Goal: Task Accomplishment & Management: Manage account settings

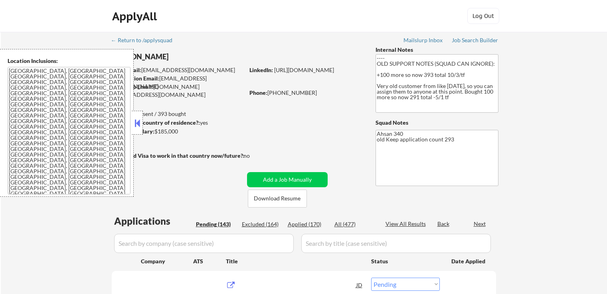
select select ""pending""
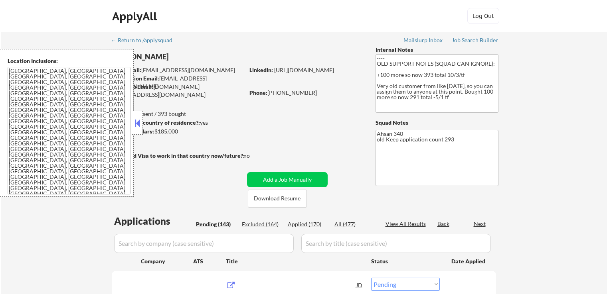
select select ""pending""
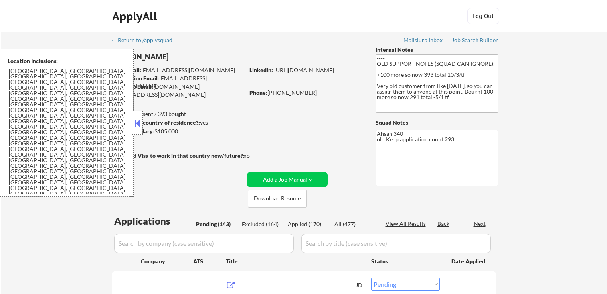
select select ""pending""
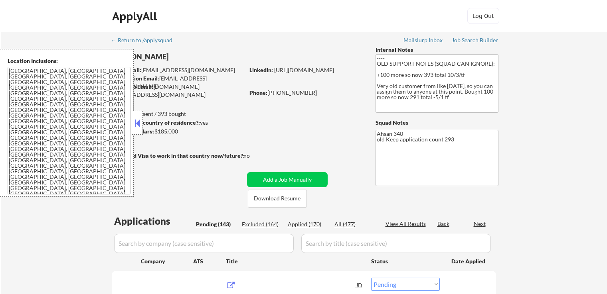
select select ""pending""
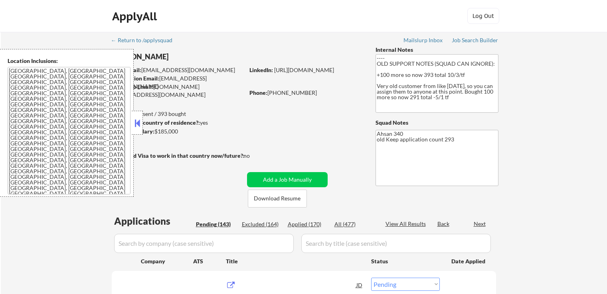
select select ""pending""
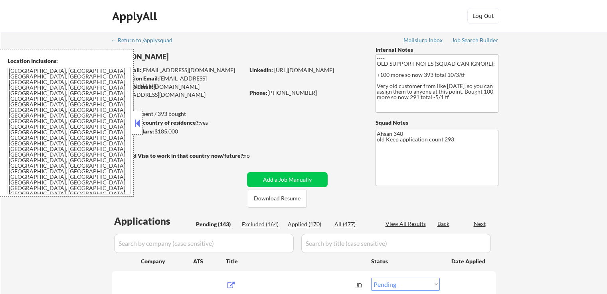
select select ""pending""
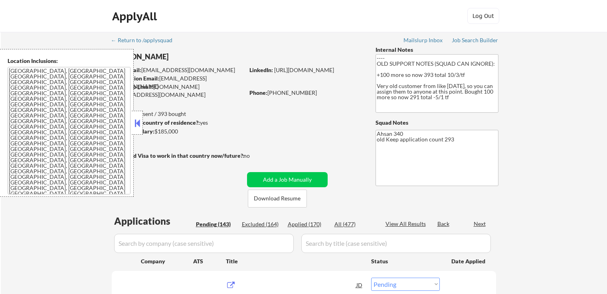
select select ""pending""
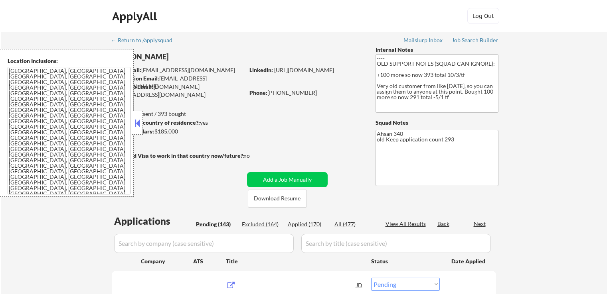
select select ""pending""
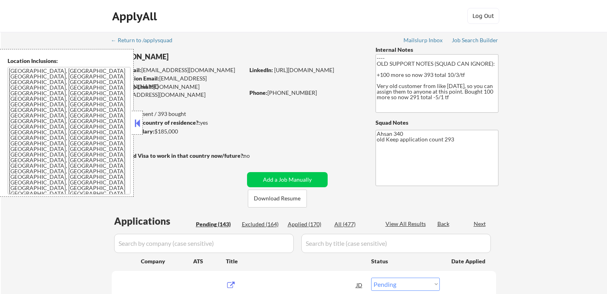
select select ""pending""
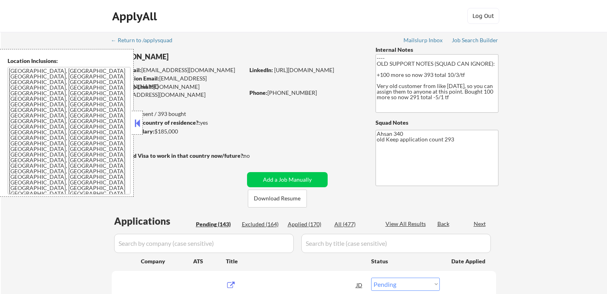
select select ""pending""
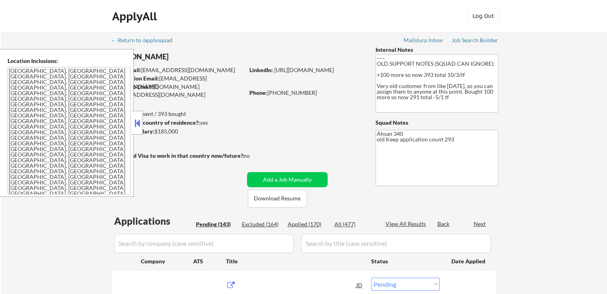
select select ""pending""
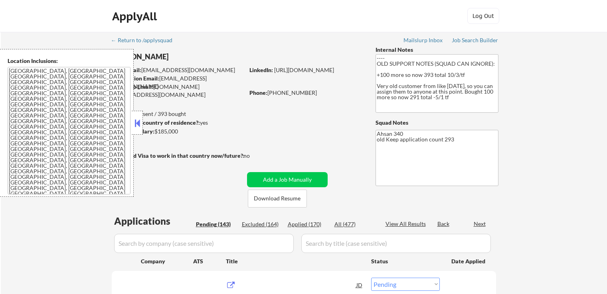
select select ""pending""
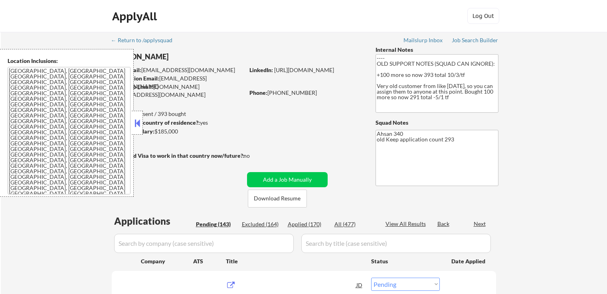
select select ""pending""
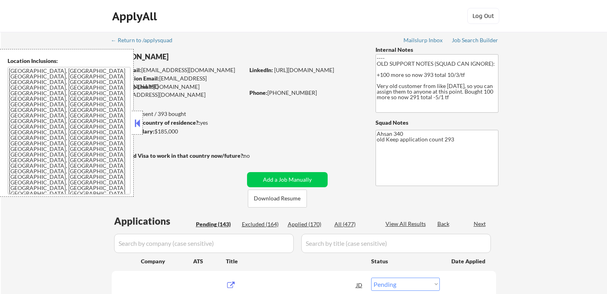
select select ""pending""
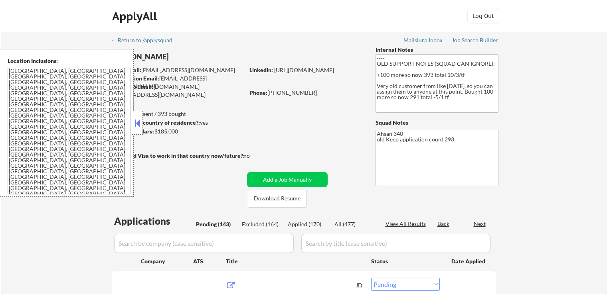
select select ""pending""
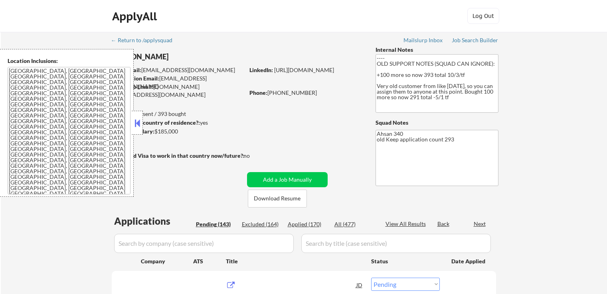
select select ""pending""
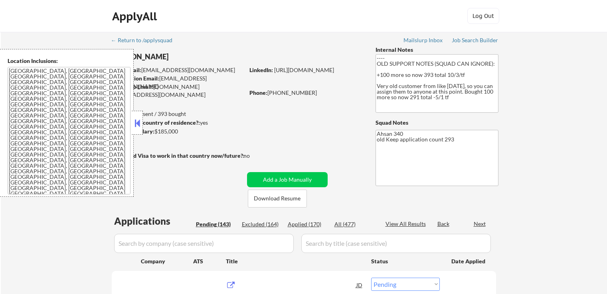
select select ""pending""
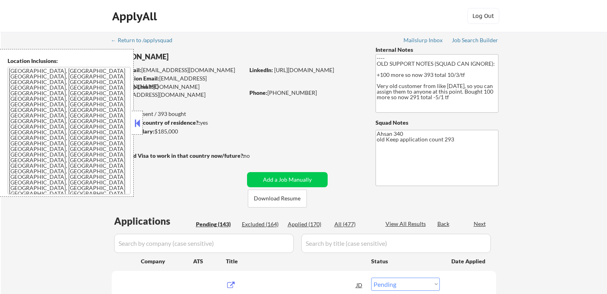
select select ""pending""
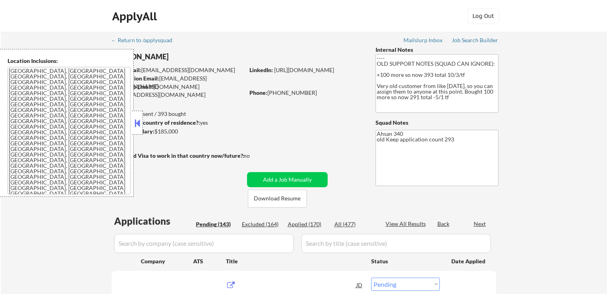
select select ""pending""
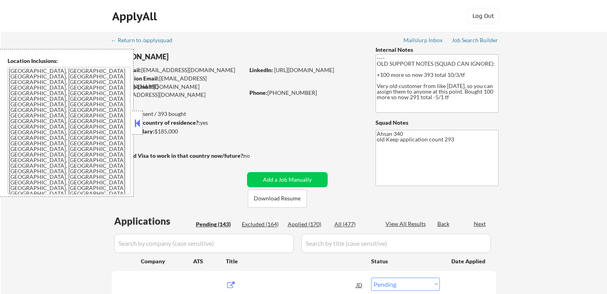
select select ""pending""
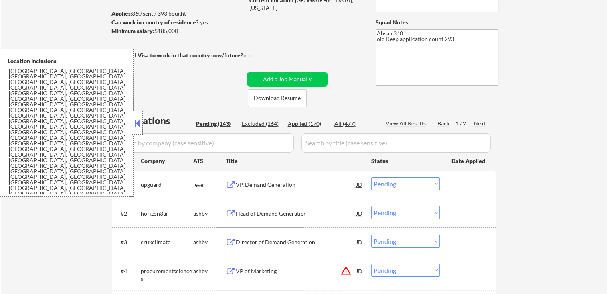
scroll to position [160, 0]
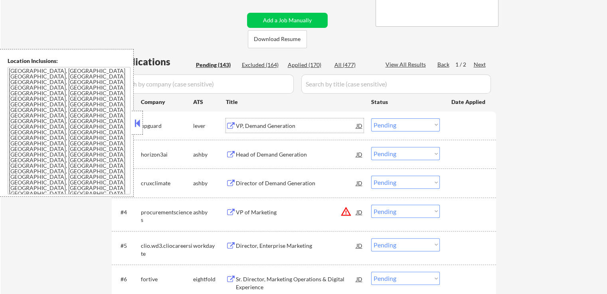
click at [240, 124] on div "VP, Demand Generation" at bounding box center [296, 126] width 120 height 8
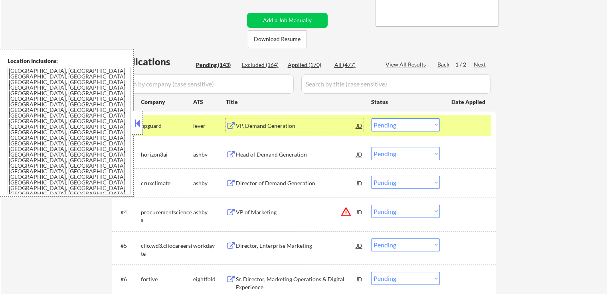
click at [251, 156] on div "Head of Demand Generation" at bounding box center [296, 155] width 120 height 8
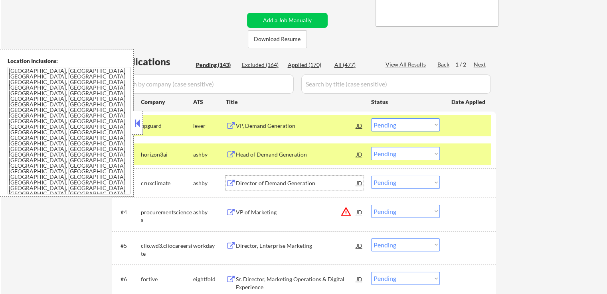
click at [257, 182] on div "Director of Demand Generation" at bounding box center [296, 184] width 120 height 8
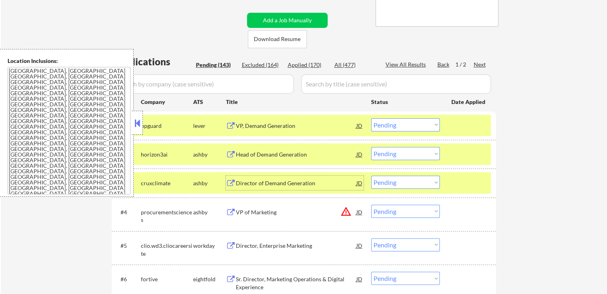
click at [249, 125] on div "VP, Demand Generation" at bounding box center [296, 126] width 120 height 8
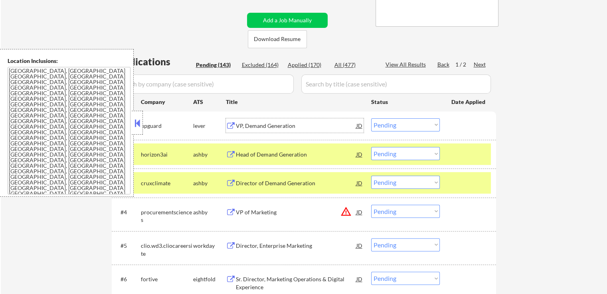
scroll to position [239, 0]
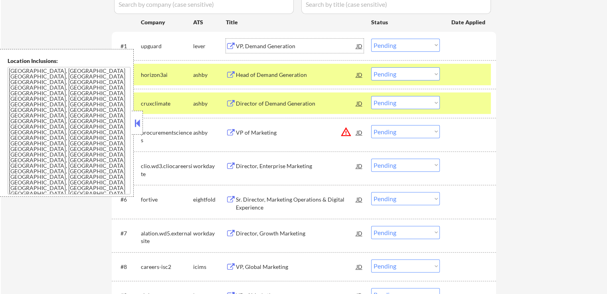
click at [381, 72] on select "Choose an option... Pending Applied Excluded (Questions) Excluded (Expired) Exc…" at bounding box center [405, 73] width 69 height 13
select select ""applied""
click at [371, 67] on select "Choose an option... Pending Applied Excluded (Questions) Excluded (Expired) Exc…" at bounding box center [405, 73] width 69 height 13
click at [395, 44] on select "Choose an option... Pending Applied Excluded (Questions) Excluded (Expired) Exc…" at bounding box center [405, 45] width 69 height 13
click at [371, 39] on select "Choose an option... Pending Applied Excluded (Questions) Excluded (Expired) Exc…" at bounding box center [405, 45] width 69 height 13
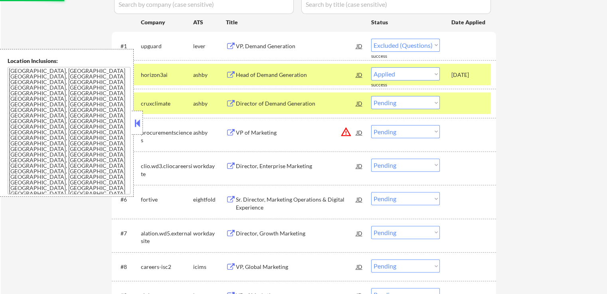
select select ""pending""
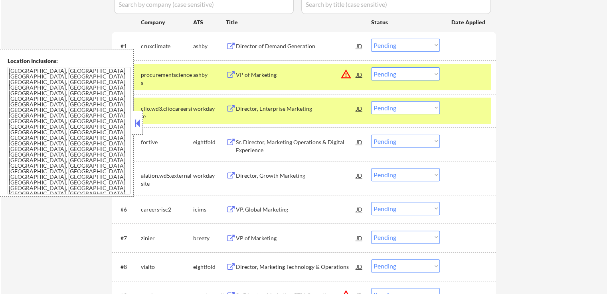
click at [394, 43] on select "Choose an option... Pending Applied Excluded (Questions) Excluded (Expired) Exc…" at bounding box center [405, 45] width 69 height 13
click at [371, 39] on select "Choose an option... Pending Applied Excluded (Questions) Excluded (Expired) Exc…" at bounding box center [405, 45] width 69 height 13
select select ""pending""
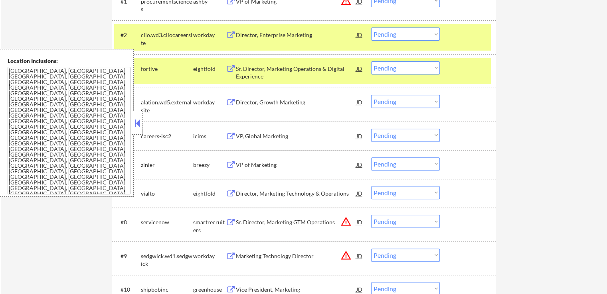
scroll to position [319, 0]
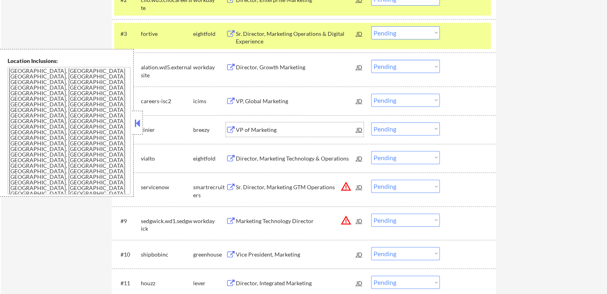
click at [251, 123] on div "VP of Marketing" at bounding box center [296, 129] width 120 height 14
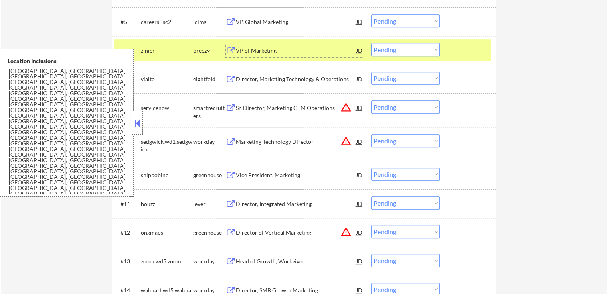
scroll to position [399, 0]
click at [245, 177] on div "Vice President, Marketing" at bounding box center [296, 175] width 120 height 8
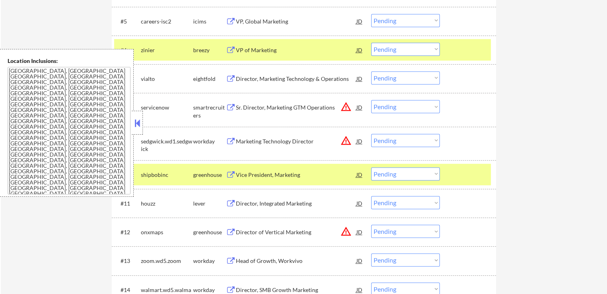
click at [239, 205] on div "Director, Integrated Marketing" at bounding box center [296, 204] width 120 height 8
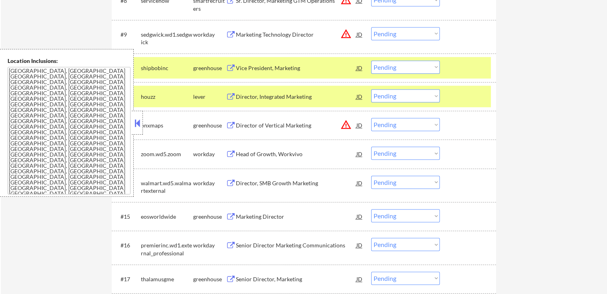
scroll to position [519, 0]
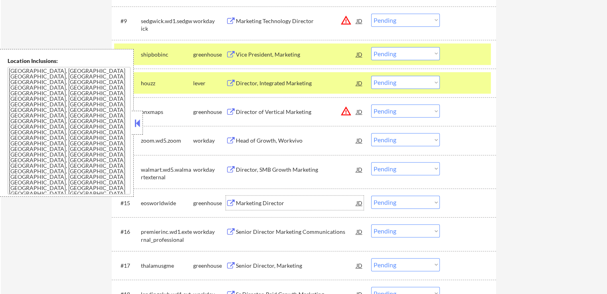
click at [243, 203] on div "Marketing Director" at bounding box center [296, 203] width 120 height 8
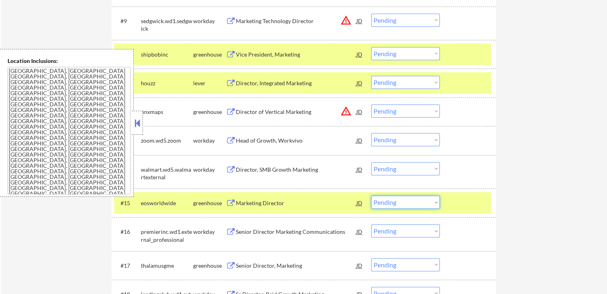
click at [403, 203] on select "Choose an option... Pending Applied Excluded (Questions) Excluded (Expired) Exc…" at bounding box center [405, 202] width 69 height 13
click at [371, 196] on select "Choose an option... Pending Applied Excluded (Questions) Excluded (Expired) Exc…" at bounding box center [405, 202] width 69 height 13
select select ""pending""
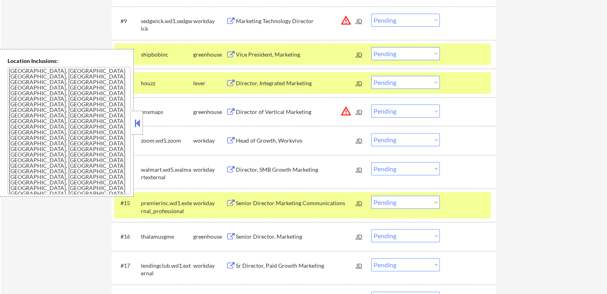
drag, startPoint x: 384, startPoint y: 85, endPoint x: 387, endPoint y: 87, distance: 4.3
click at [384, 85] on select "Choose an option... Pending Applied Excluded (Questions) Excluded (Expired) Exc…" at bounding box center [405, 82] width 69 height 13
click at [371, 76] on select "Choose an option... Pending Applied Excluded (Questions) Excluded (Expired) Exc…" at bounding box center [405, 82] width 69 height 13
select select ""pending""
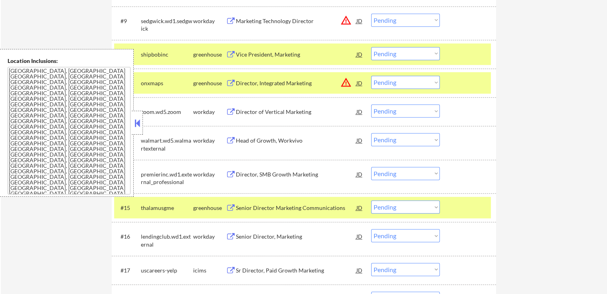
drag, startPoint x: 397, startPoint y: 54, endPoint x: 401, endPoint y: 59, distance: 5.4
click at [397, 54] on select "Choose an option... Pending Applied Excluded (Questions) Excluded (Expired) Exc…" at bounding box center [405, 53] width 69 height 13
click at [371, 47] on select "Choose an option... Pending Applied Excluded (Questions) Excluded (Expired) Exc…" at bounding box center [405, 53] width 69 height 13
select select ""pending""
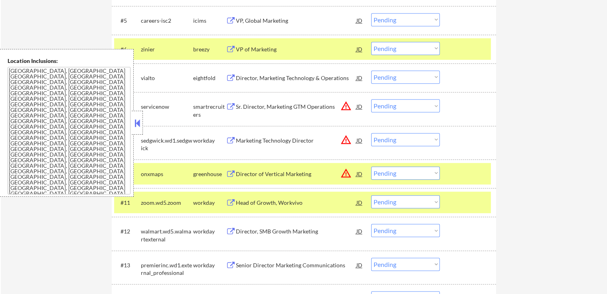
scroll to position [440, 0]
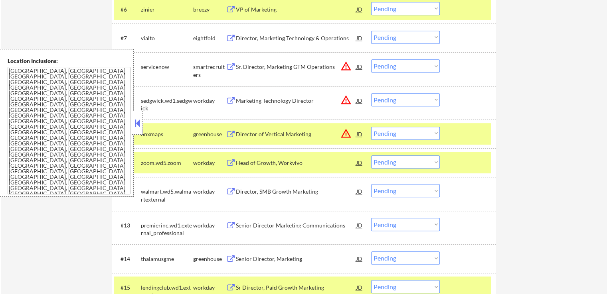
click at [279, 67] on div "Sr. Director, Marketing GTM Operations" at bounding box center [296, 67] width 120 height 8
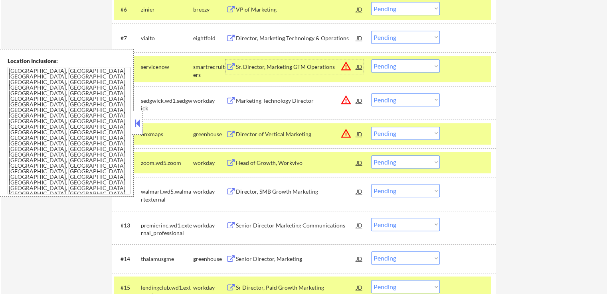
scroll to position [400, 0]
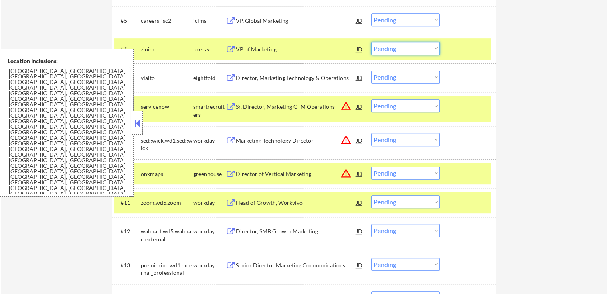
drag, startPoint x: 399, startPoint y: 48, endPoint x: 399, endPoint y: 54, distance: 5.6
click at [399, 48] on select "Choose an option... Pending Applied Excluded (Questions) Excluded (Expired) Exc…" at bounding box center [405, 48] width 69 height 13
click at [371, 42] on select "Choose an option... Pending Applied Excluded (Questions) Excluded (Expired) Exc…" at bounding box center [405, 48] width 69 height 13
select select ""pending""
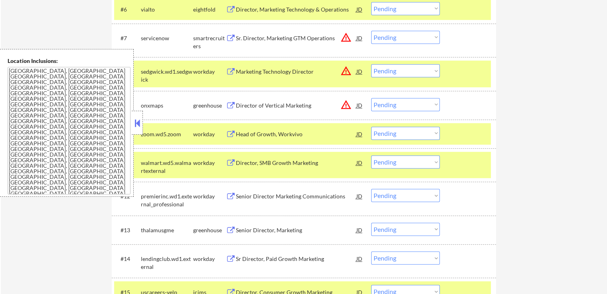
scroll to position [480, 0]
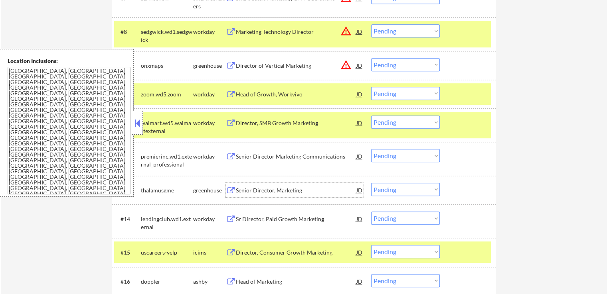
click at [238, 192] on div "Senior Director, Marketing" at bounding box center [296, 191] width 120 height 8
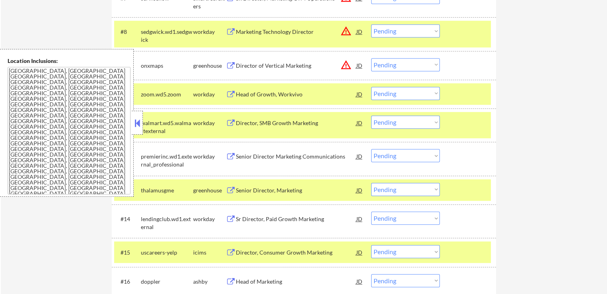
scroll to position [519, 0]
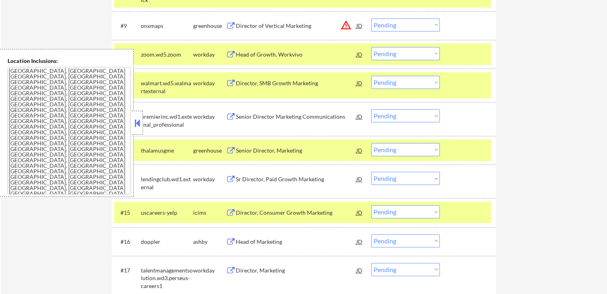
click at [241, 241] on div "Head of Marketing" at bounding box center [296, 242] width 120 height 8
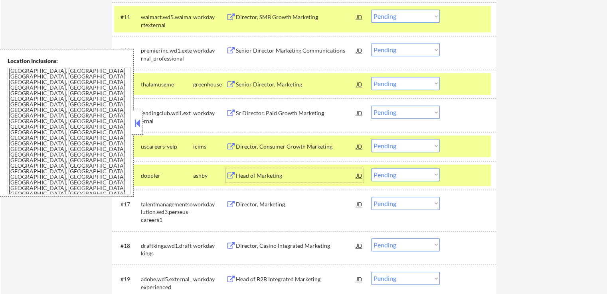
scroll to position [639, 0]
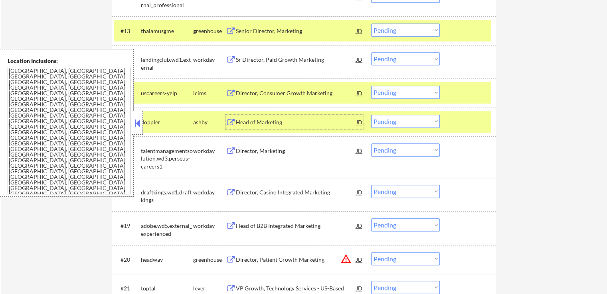
click at [387, 120] on select "Choose an option... Pending Applied Excluded (Questions) Excluded (Expired) Exc…" at bounding box center [405, 121] width 69 height 13
click at [371, 115] on select "Choose an option... Pending Applied Excluded (Questions) Excluded (Expired) Exc…" at bounding box center [405, 121] width 69 height 13
select select ""pending""
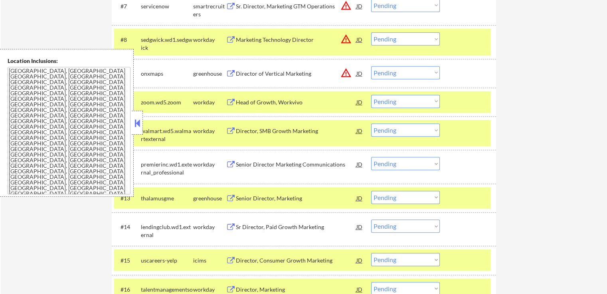
scroll to position [400, 0]
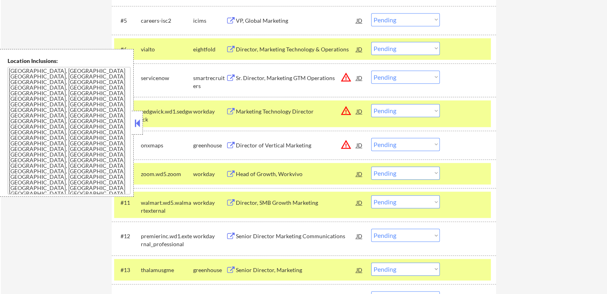
click at [402, 74] on select "Choose an option... Pending Applied Excluded (Questions) Excluded (Expired) Exc…" at bounding box center [405, 77] width 69 height 13
click at [371, 71] on select "Choose an option... Pending Applied Excluded (Questions) Excluded (Expired) Exc…" at bounding box center [405, 77] width 69 height 13
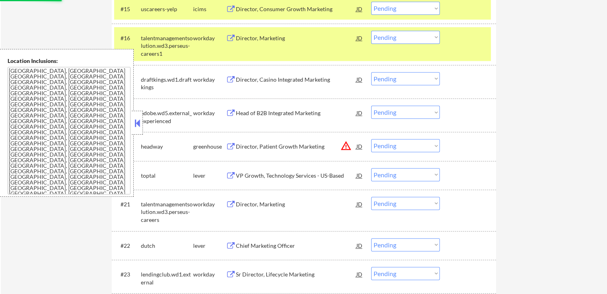
scroll to position [759, 0]
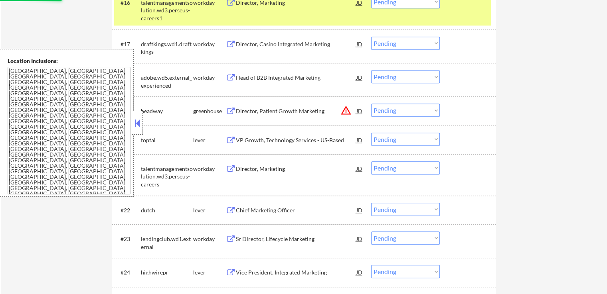
select select ""pending""
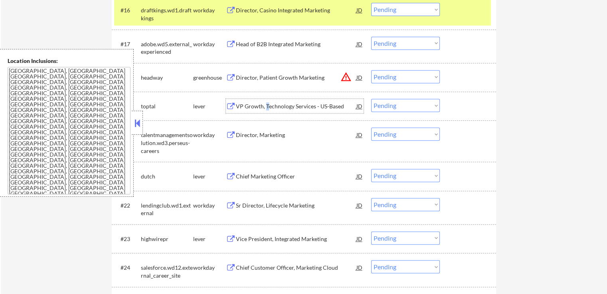
click at [266, 103] on div "VP Growth, Technology Services - US-Based" at bounding box center [296, 107] width 120 height 8
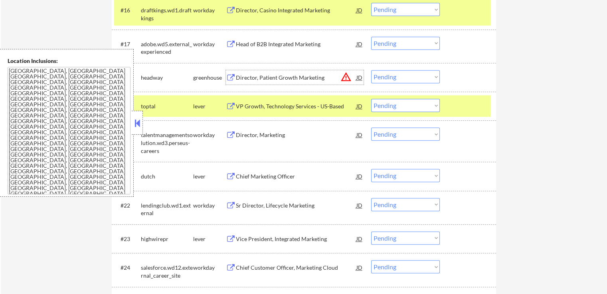
click at [267, 79] on div "Director, Patient Growth Marketing" at bounding box center [296, 78] width 120 height 8
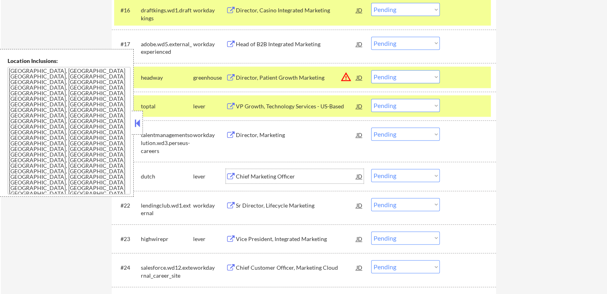
drag, startPoint x: 240, startPoint y: 172, endPoint x: 246, endPoint y: 203, distance: 32.0
click at [240, 172] on div "Chief Marketing Officer" at bounding box center [296, 176] width 120 height 14
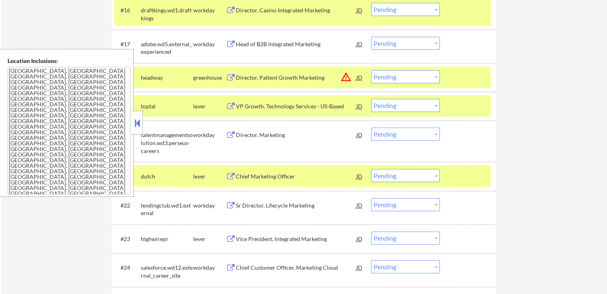
click at [243, 239] on div "Vice President, Integrated Marketing" at bounding box center [296, 239] width 120 height 8
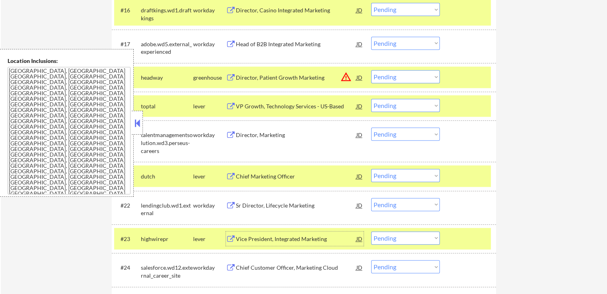
click at [399, 75] on select "Choose an option... Pending Applied Excluded (Questions) Excluded (Expired) Exc…" at bounding box center [405, 76] width 69 height 13
click at [371, 70] on select "Choose an option... Pending Applied Excluded (Questions) Excluded (Expired) Exc…" at bounding box center [405, 76] width 69 height 13
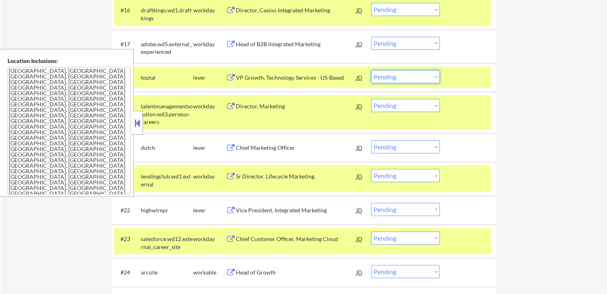
click at [400, 73] on select "Choose an option... Pending Applied Excluded (Questions) Excluded (Expired) Exc…" at bounding box center [405, 76] width 69 height 13
click at [371, 70] on select "Choose an option... Pending Applied Excluded (Questions) Excluded (Expired) Exc…" at bounding box center [405, 76] width 69 height 13
select select ""pending""
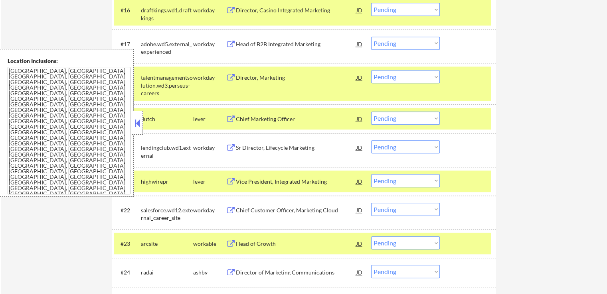
scroll to position [799, 0]
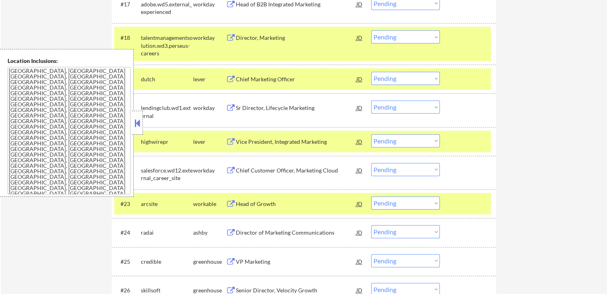
click at [391, 79] on select "Choose an option... Pending Applied Excluded (Questions) Excluded (Expired) Exc…" at bounding box center [405, 78] width 69 height 13
click at [371, 72] on select "Choose an option... Pending Applied Excluded (Questions) Excluded (Expired) Exc…" at bounding box center [405, 78] width 69 height 13
select select ""pending""
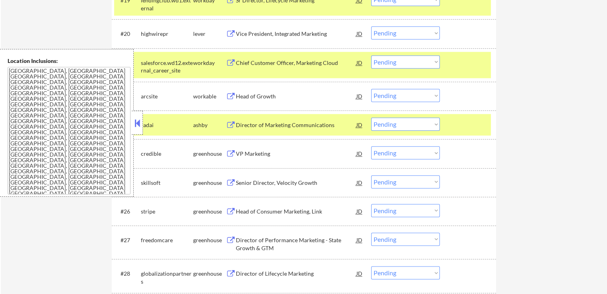
scroll to position [878, 0]
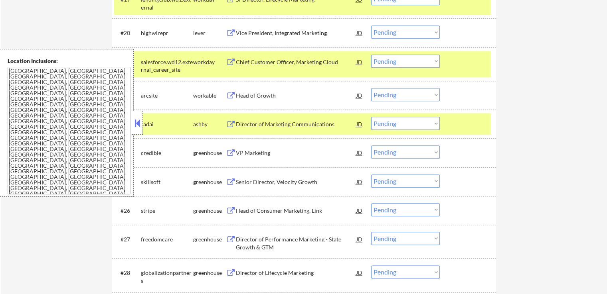
click at [255, 95] on div "Head of Growth" at bounding box center [296, 96] width 120 height 8
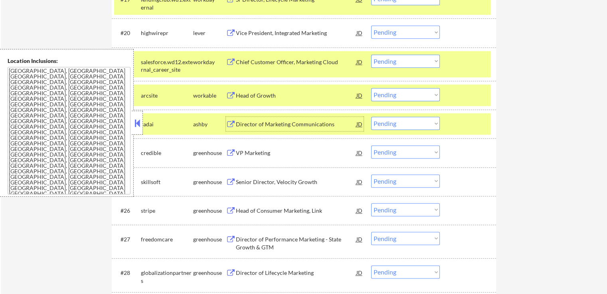
click at [249, 122] on div "Director of Marketing Communications" at bounding box center [296, 124] width 120 height 8
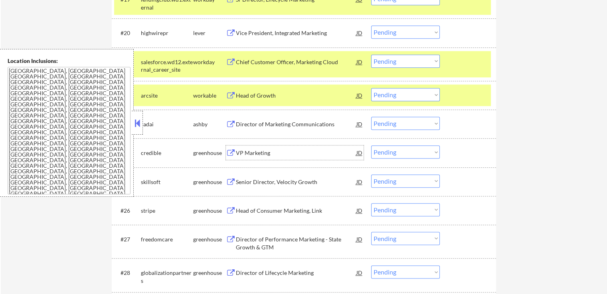
drag, startPoint x: 239, startPoint y: 151, endPoint x: 243, endPoint y: 186, distance: 34.5
click at [239, 151] on div "VP Marketing" at bounding box center [296, 153] width 120 height 8
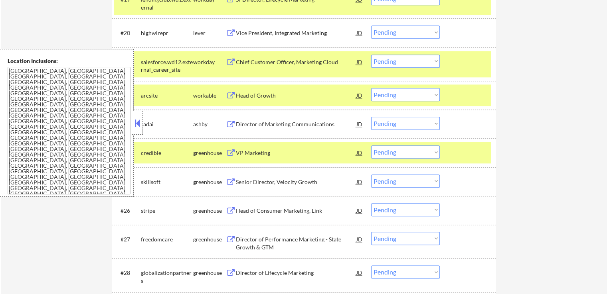
drag, startPoint x: 243, startPoint y: 180, endPoint x: 261, endPoint y: 166, distance: 22.6
click at [243, 179] on div "Senior Director, Velocity Growth" at bounding box center [296, 182] width 120 height 8
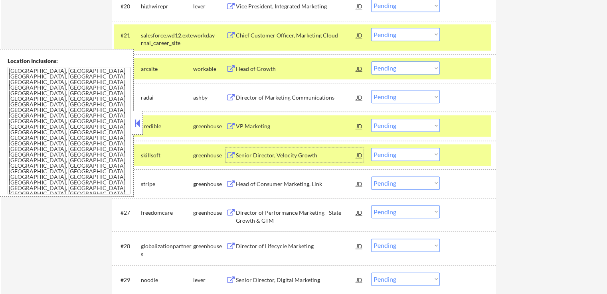
scroll to position [918, 0]
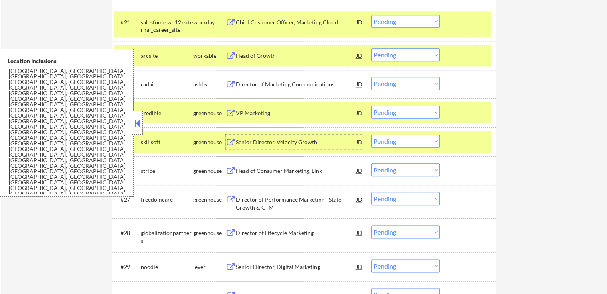
click at [398, 79] on select "Choose an option... Pending Applied Excluded (Questions) Excluded (Expired) Exc…" at bounding box center [405, 83] width 69 height 13
click at [371, 77] on select "Choose an option... Pending Applied Excluded (Questions) Excluded (Expired) Exc…" at bounding box center [405, 83] width 69 height 13
select select ""pending""
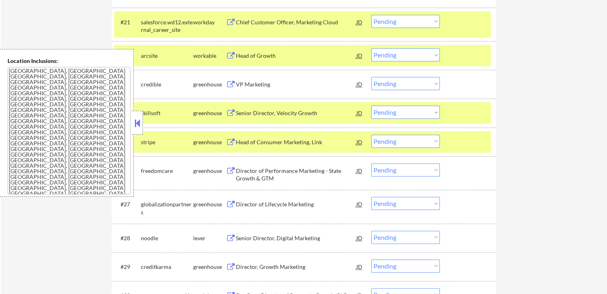
click at [390, 48] on select "Choose an option... Pending Applied Excluded (Questions) Excluded (Expired) Exc…" at bounding box center [405, 54] width 69 height 13
click at [371, 48] on select "Choose an option... Pending Applied Excluded (Questions) Excluded (Expired) Exc…" at bounding box center [405, 54] width 69 height 13
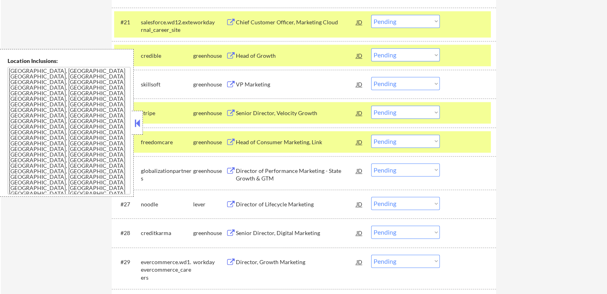
click at [245, 87] on div "VP Marketing" at bounding box center [296, 85] width 120 height 8
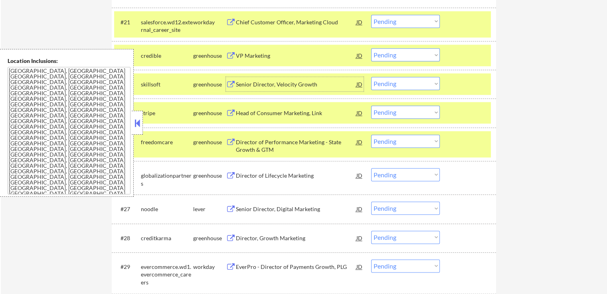
click at [357, 53] on div "JD" at bounding box center [359, 55] width 8 height 14
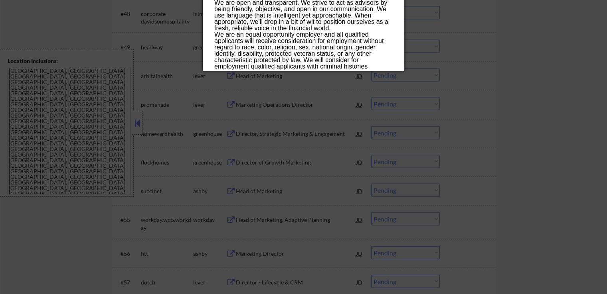
scroll to position [1716, 0]
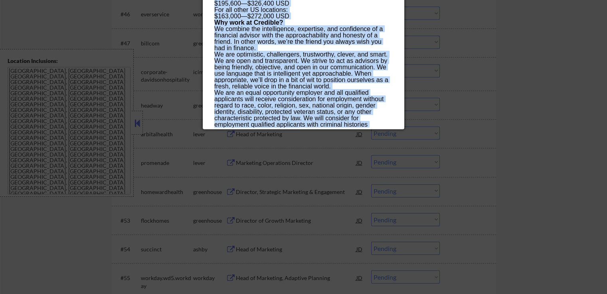
click at [305, 124] on div "We are an equal opportunity employer and all qualified applicants will receive …" at bounding box center [303, 112] width 178 height 45
copy div "VP Marketing credible Remote, United States AI Location Check ✅: Client's curre…"
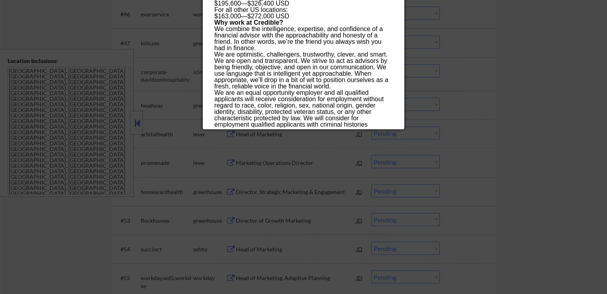
click at [489, 95] on div at bounding box center [303, 147] width 607 height 294
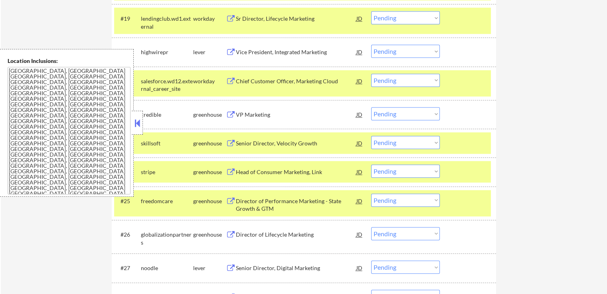
scroll to position [906, 0]
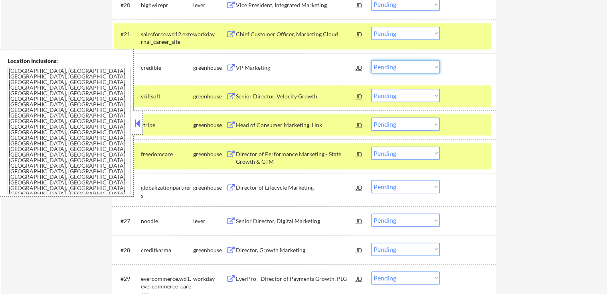
click at [383, 68] on select "Choose an option... Pending Applied Excluded (Questions) Excluded (Expired) Exc…" at bounding box center [405, 66] width 69 height 13
click at [371, 60] on select "Choose an option... Pending Applied Excluded (Questions) Excluded (Expired) Exc…" at bounding box center [405, 66] width 69 height 13
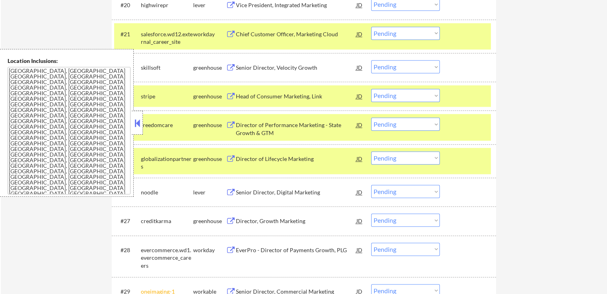
click at [394, 63] on select "Choose an option... Pending Applied Excluded (Questions) Excluded (Expired) Exc…" at bounding box center [405, 66] width 69 height 13
click at [371, 60] on select "Choose an option... Pending Applied Excluded (Questions) Excluded (Expired) Exc…" at bounding box center [405, 66] width 69 height 13
select select ""pending""
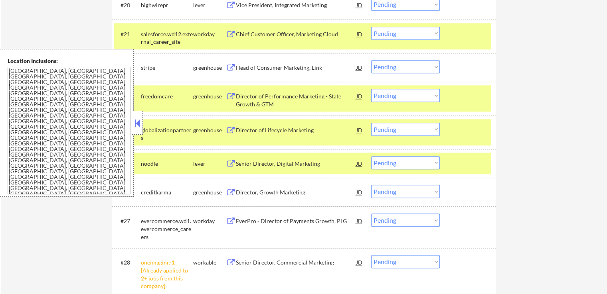
click at [262, 100] on div "Director of Performance Marketing - State Growth & GTM" at bounding box center [296, 101] width 120 height 16
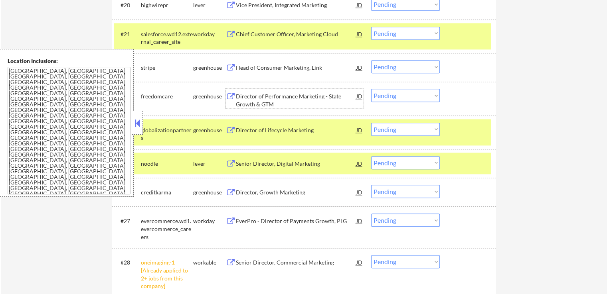
click at [395, 96] on select "Choose an option... Pending Applied Excluded (Questions) Excluded (Expired) Exc…" at bounding box center [405, 95] width 69 height 13
click at [371, 89] on select "Choose an option... Pending Applied Excluded (Questions) Excluded (Expired) Exc…" at bounding box center [405, 95] width 69 height 13
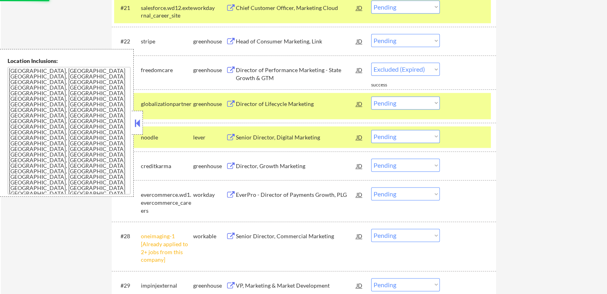
scroll to position [946, 0]
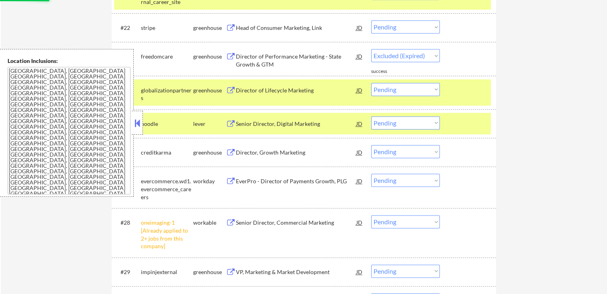
select select ""pending""
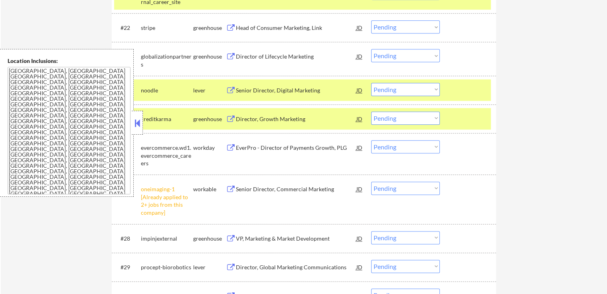
click at [244, 89] on div "Senior Director, Digital Marketing" at bounding box center [296, 91] width 120 height 8
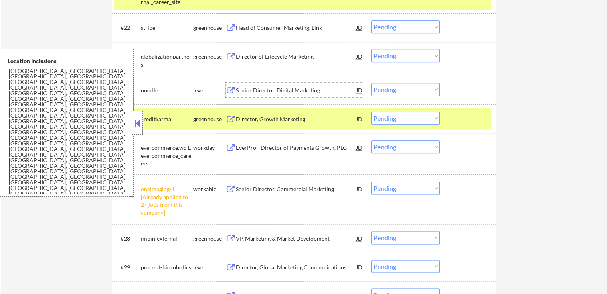
scroll to position [1026, 0]
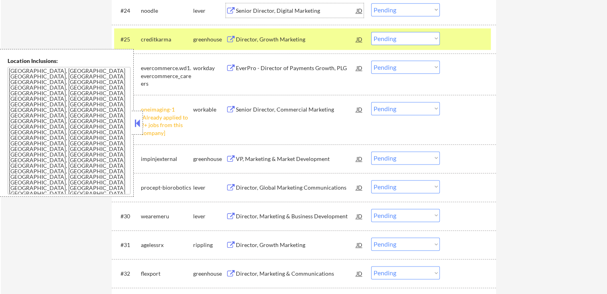
click at [401, 108] on select "Choose an option... Pending Applied Excluded (Questions) Excluded (Expired) Exc…" at bounding box center [405, 108] width 69 height 13
click at [371, 102] on select "Choose an option... Pending Applied Excluded (Questions) Excluded (Expired) Exc…" at bounding box center [405, 108] width 69 height 13
select select ""pending""
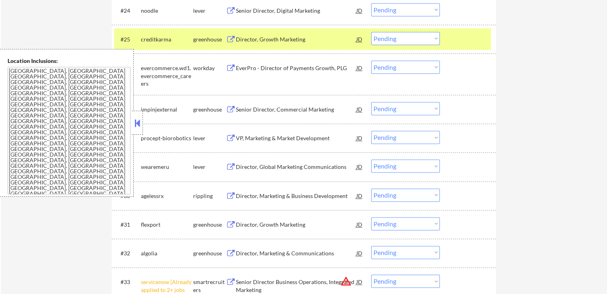
scroll to position [986, 0]
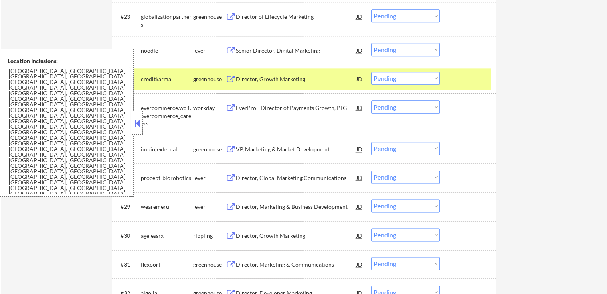
click at [384, 51] on select "Choose an option... Pending Applied Excluded (Questions) Excluded (Expired) Exc…" at bounding box center [405, 49] width 69 height 13
click at [371, 43] on select "Choose an option... Pending Applied Excluded (Questions) Excluded (Expired) Exc…" at bounding box center [405, 49] width 69 height 13
click at [248, 150] on div "VP, Marketing & Market Development" at bounding box center [296, 150] width 120 height 8
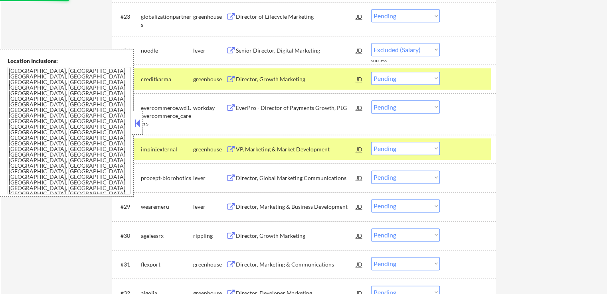
select select ""pending""
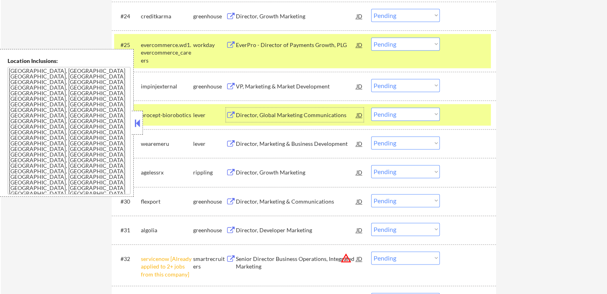
scroll to position [1066, 0]
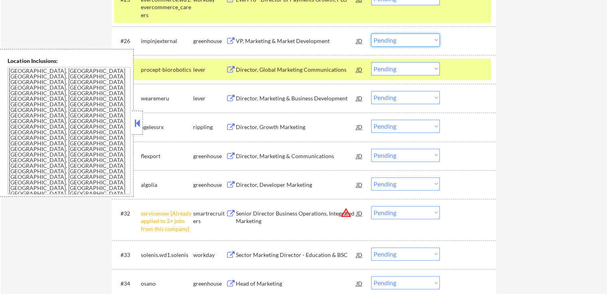
click at [398, 41] on select "Choose an option... Pending Applied Excluded (Questions) Excluded (Expired) Exc…" at bounding box center [405, 40] width 69 height 13
click at [371, 34] on select "Choose an option... Pending Applied Excluded (Questions) Excluded (Expired) Exc…" at bounding box center [405, 40] width 69 height 13
click at [257, 69] on div "Director, Global Marketing Communications" at bounding box center [296, 70] width 120 height 8
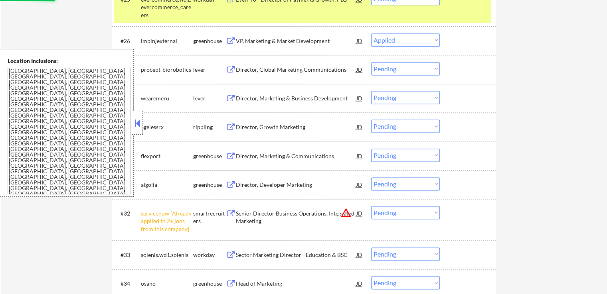
click at [247, 93] on div "Director, Marketing & Business Development" at bounding box center [296, 98] width 120 height 14
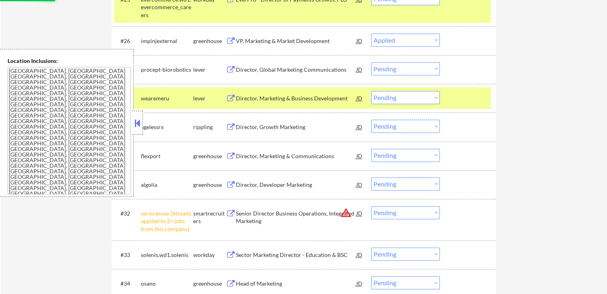
click at [247, 124] on div "Director, Growth Marketing" at bounding box center [296, 127] width 120 height 8
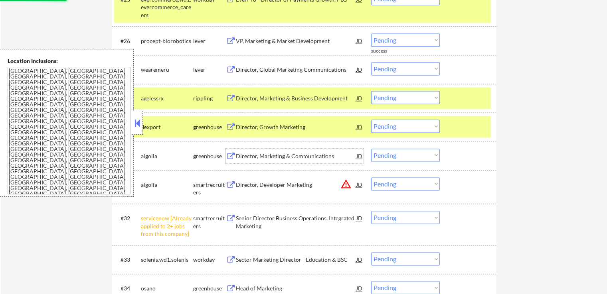
drag, startPoint x: 246, startPoint y: 153, endPoint x: 247, endPoint y: 164, distance: 10.8
click at [246, 153] on div "Director, Marketing & Communications" at bounding box center [296, 156] width 120 height 8
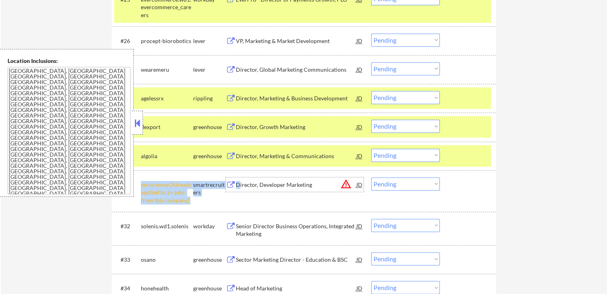
drag, startPoint x: 239, startPoint y: 186, endPoint x: 473, endPoint y: 150, distance: 236.9
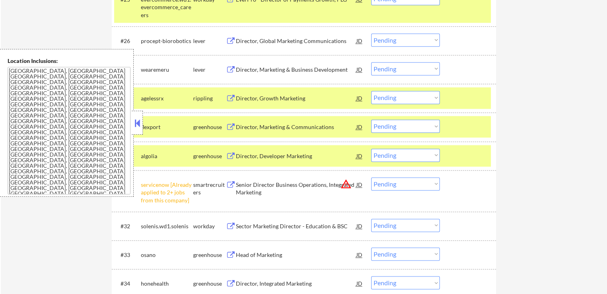
drag, startPoint x: 385, startPoint y: 42, endPoint x: 390, endPoint y: 45, distance: 5.4
click at [385, 42] on select "Choose an option... Pending Applied Excluded (Questions) Excluded (Expired) Exc…" at bounding box center [405, 40] width 69 height 13
click at [371, 34] on select "Choose an option... Pending Applied Excluded (Questions) Excluded (Expired) Exc…" at bounding box center [405, 40] width 69 height 13
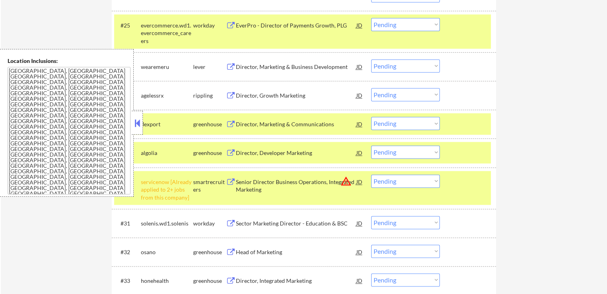
scroll to position [1026, 0]
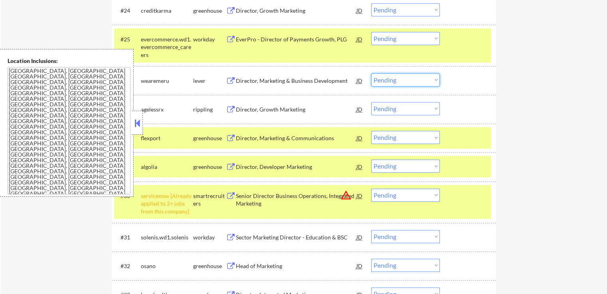
drag, startPoint x: 398, startPoint y: 79, endPoint x: 397, endPoint y: 84, distance: 5.6
click at [398, 79] on select "Choose an option... Pending Applied Excluded (Questions) Excluded (Expired) Exc…" at bounding box center [405, 79] width 69 height 13
click at [371, 73] on select "Choose an option... Pending Applied Excluded (Questions) Excluded (Expired) Exc…" at bounding box center [405, 79] width 69 height 13
select select ""pending""
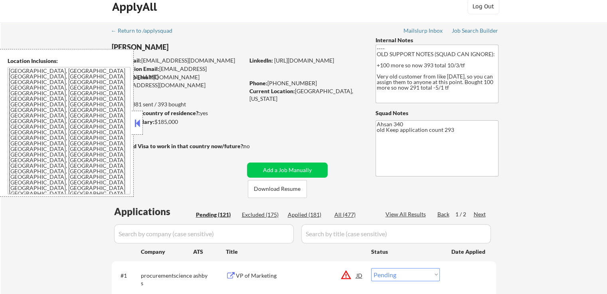
scroll to position [40, 0]
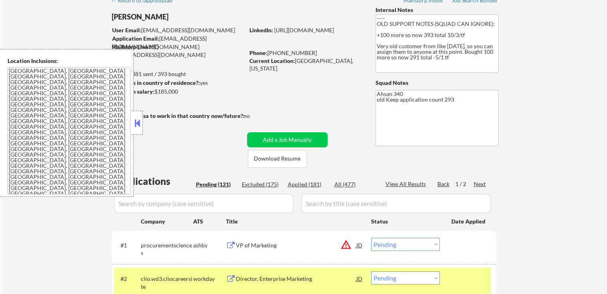
click at [136, 124] on button at bounding box center [137, 123] width 9 height 12
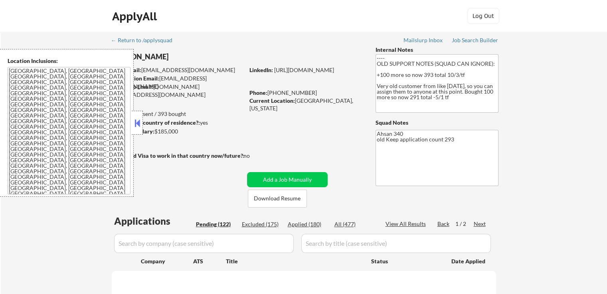
click at [136, 122] on button at bounding box center [137, 123] width 9 height 12
select select ""pending""
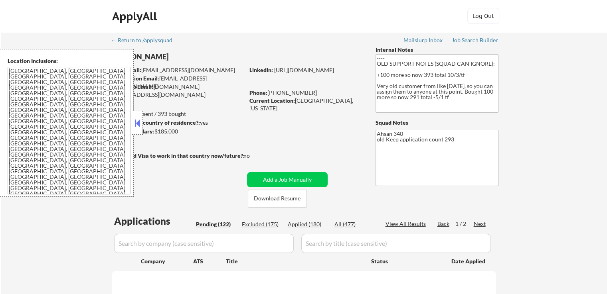
select select ""pending""
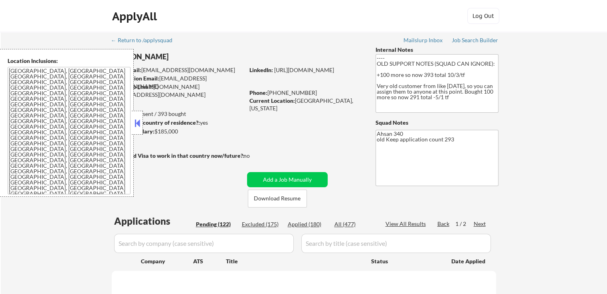
select select ""pending""
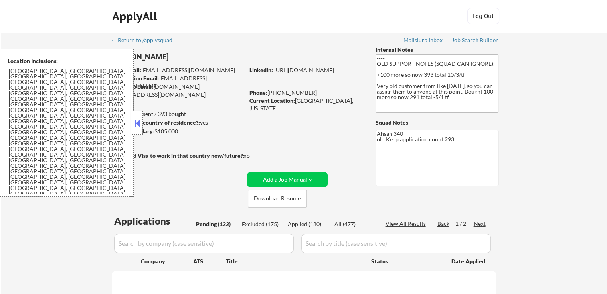
select select ""pending""
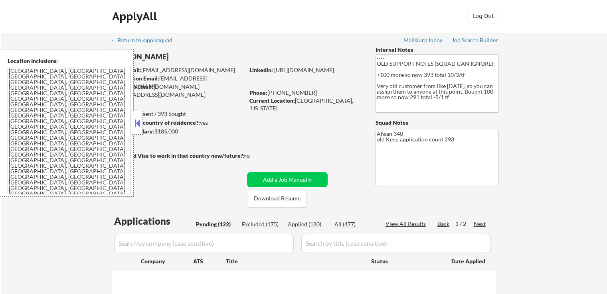
select select ""pending""
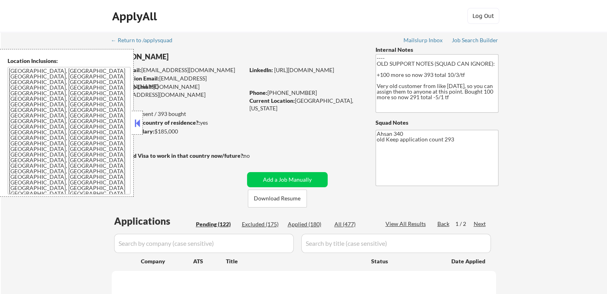
select select ""pending""
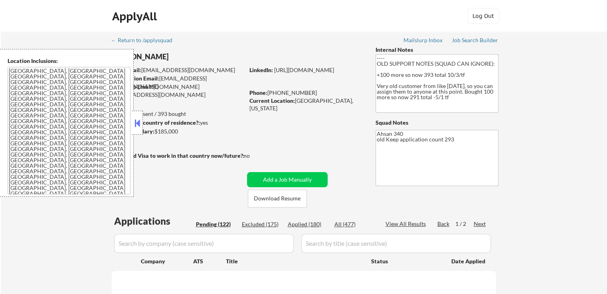
select select ""pending""
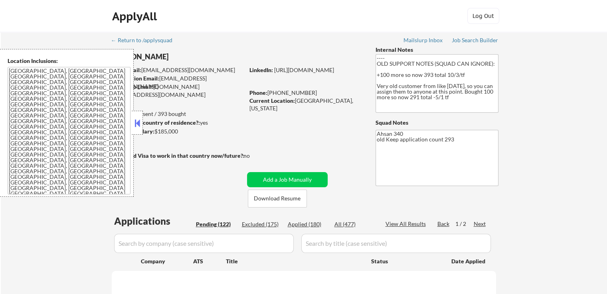
select select ""pending""
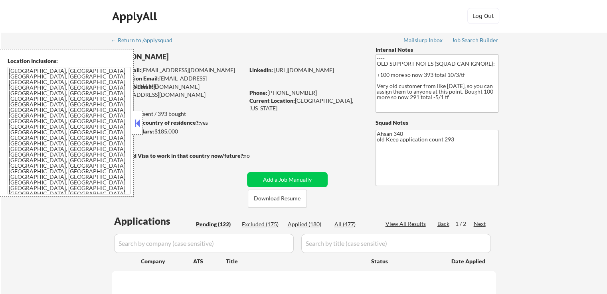
select select ""pending""
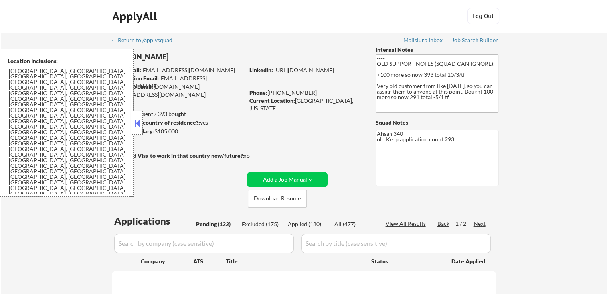
select select ""pending""
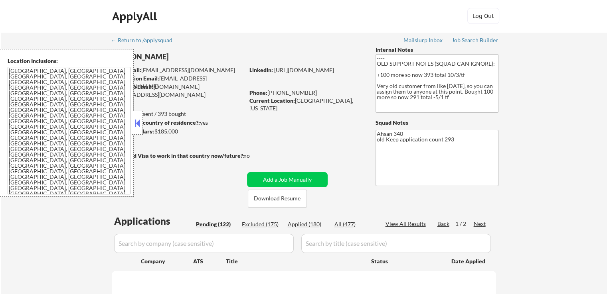
select select ""pending""
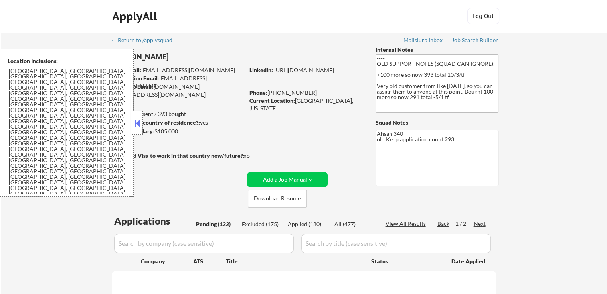
select select ""pending""
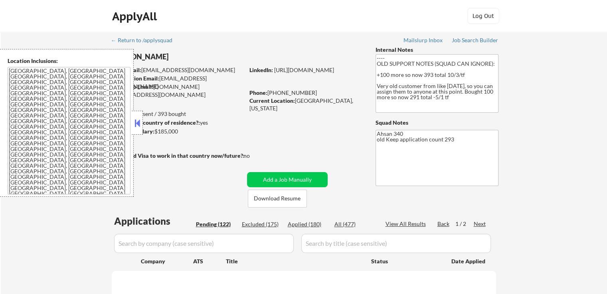
select select ""pending""
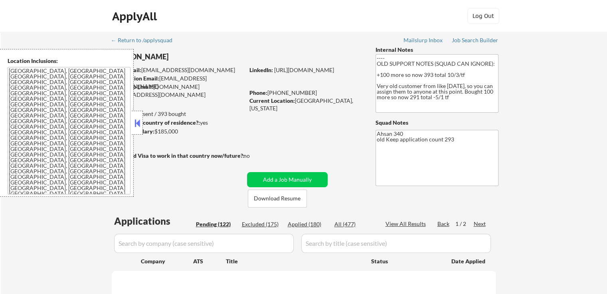
select select ""pending""
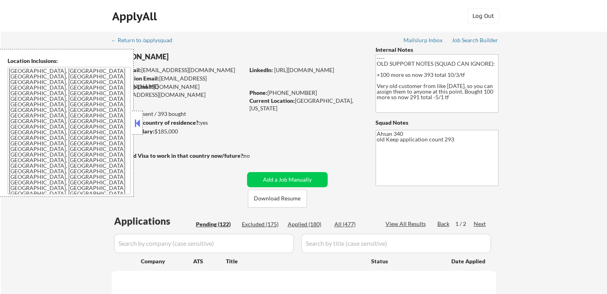
select select ""pending""
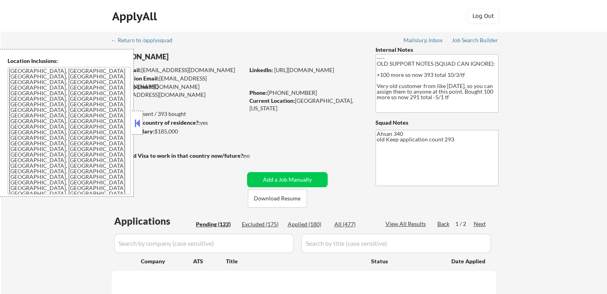
select select ""pending""
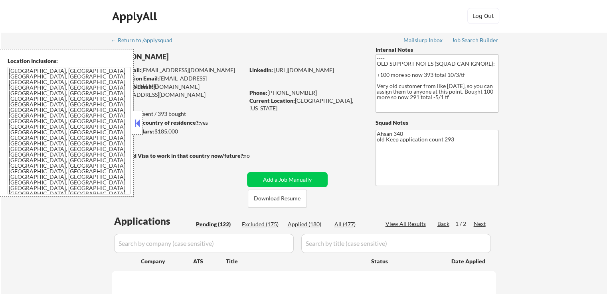
select select ""pending""
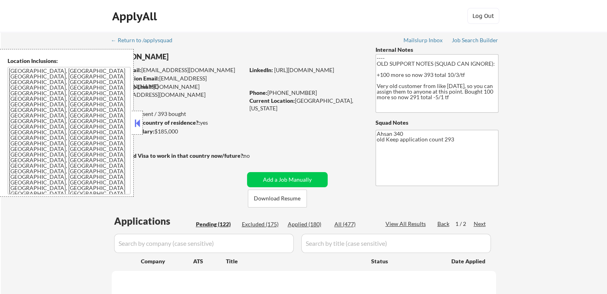
select select ""pending""
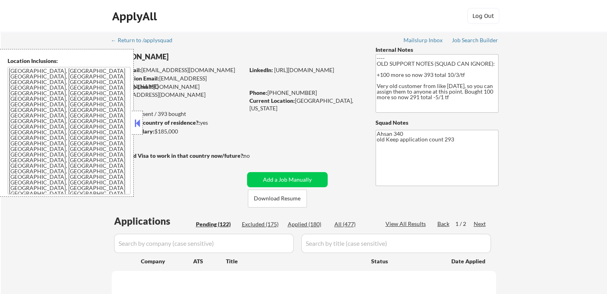
select select ""pending""
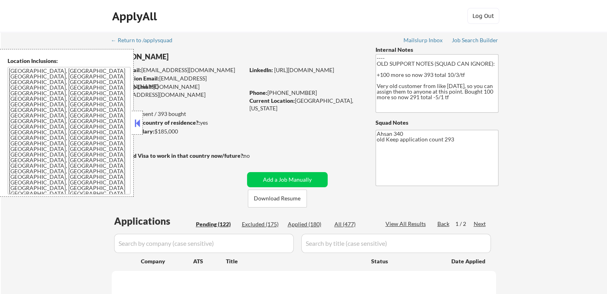
select select ""pending""
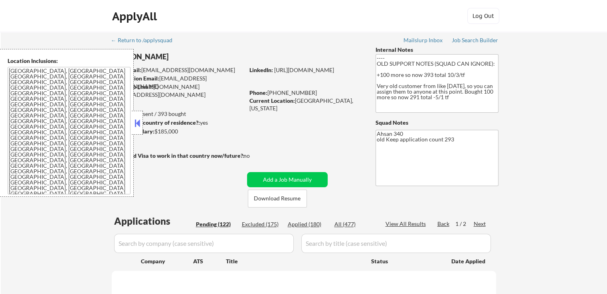
select select ""pending""
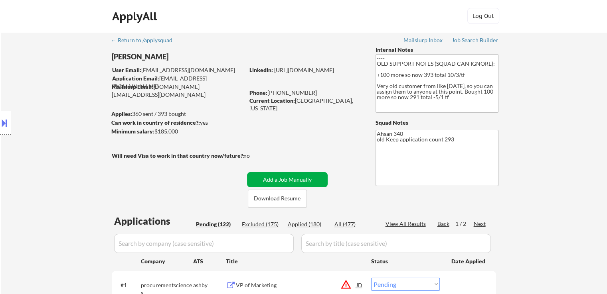
scroll to position [80, 0]
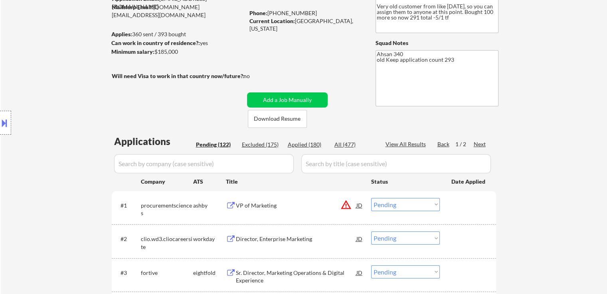
click at [308, 144] on div "Applied (180)" at bounding box center [308, 145] width 40 height 8
select select ""applied""
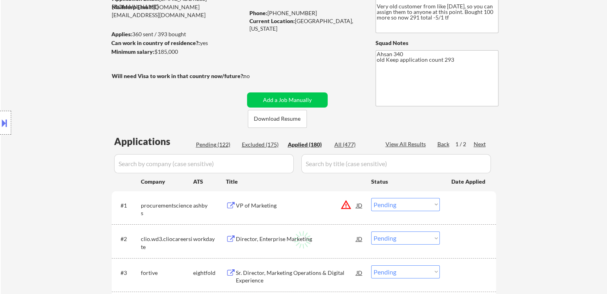
select select ""applied""
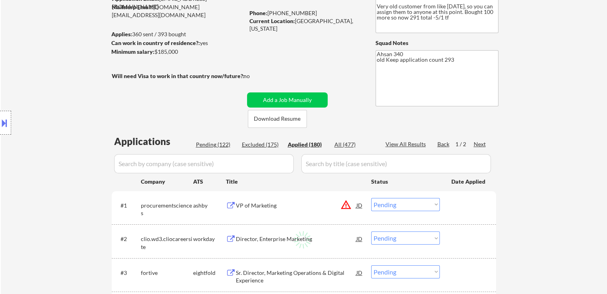
select select ""applied""
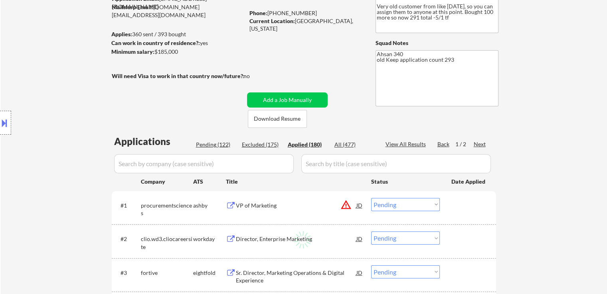
select select ""applied""
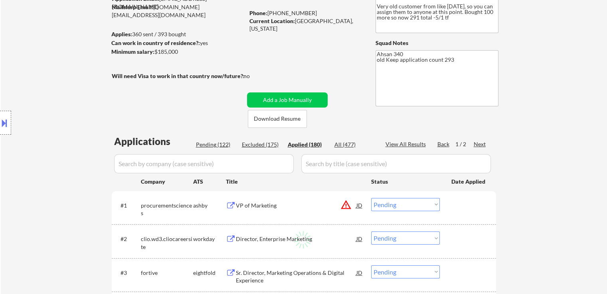
select select ""applied""
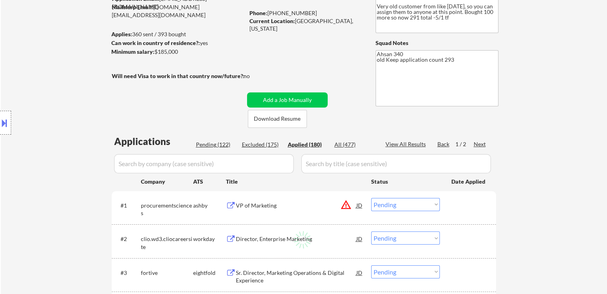
select select ""applied""
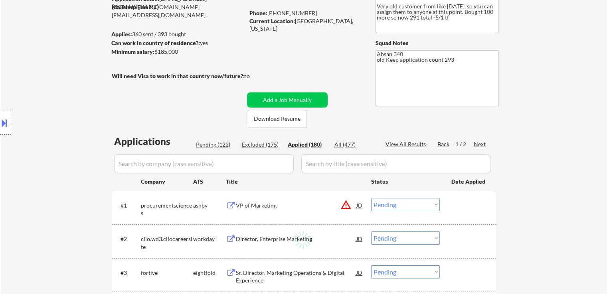
select select ""applied""
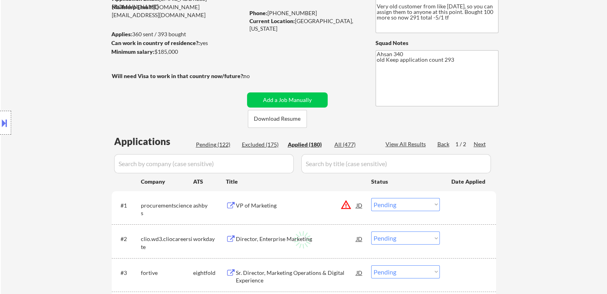
select select ""applied""
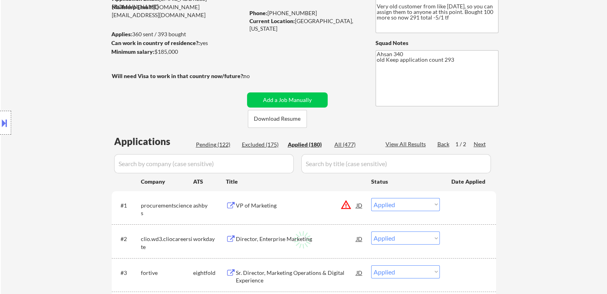
select select ""applied""
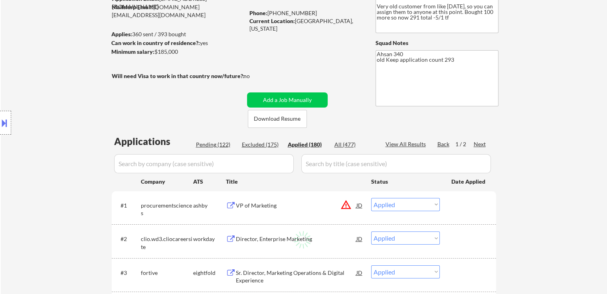
select select ""applied""
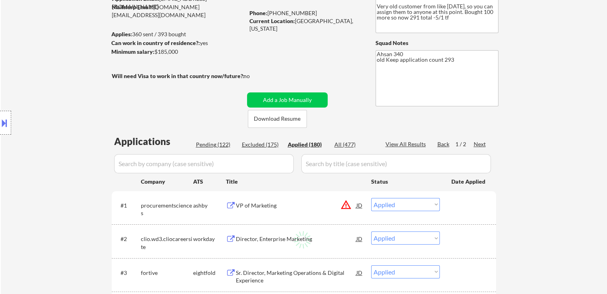
select select ""applied""
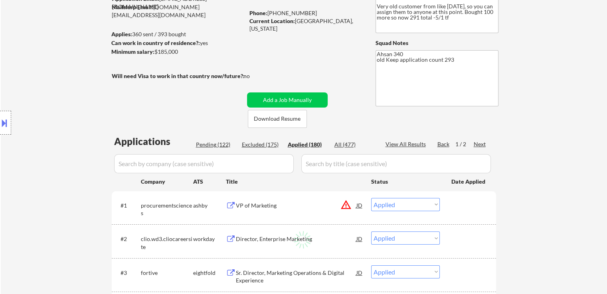
select select ""applied""
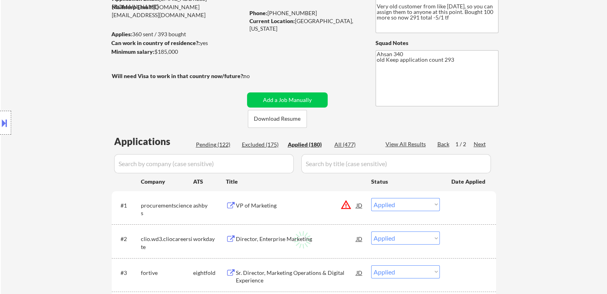
select select ""applied""
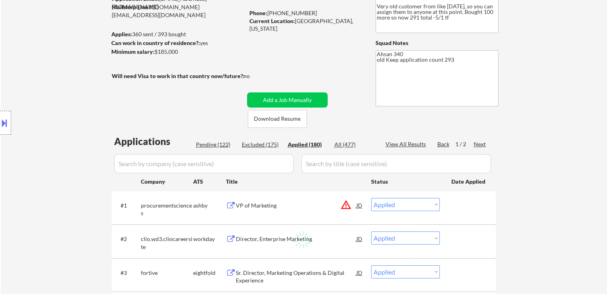
select select ""applied""
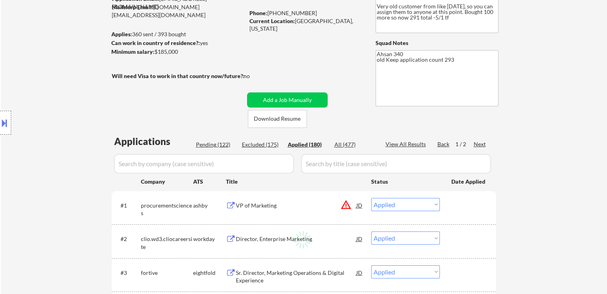
select select ""applied""
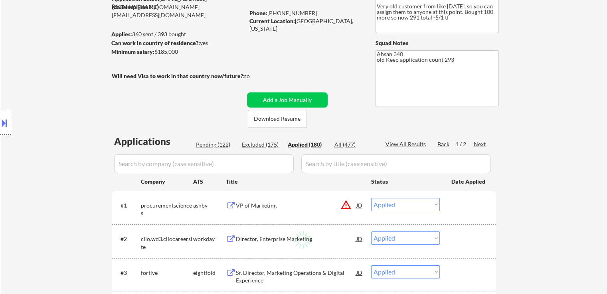
select select ""applied""
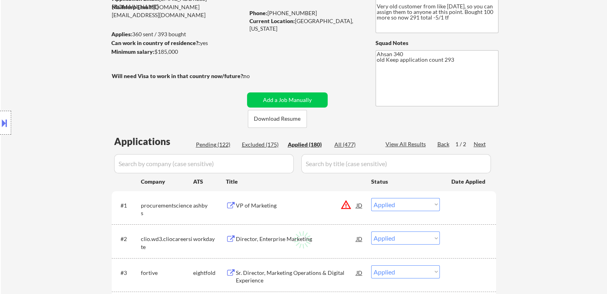
select select ""applied""
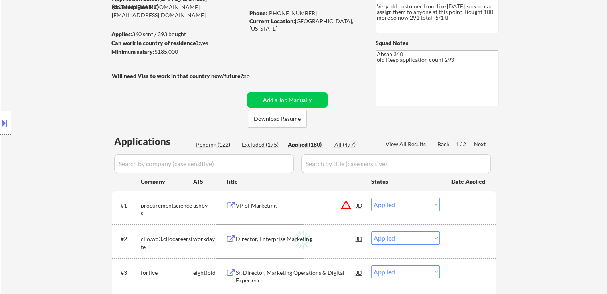
select select ""applied""
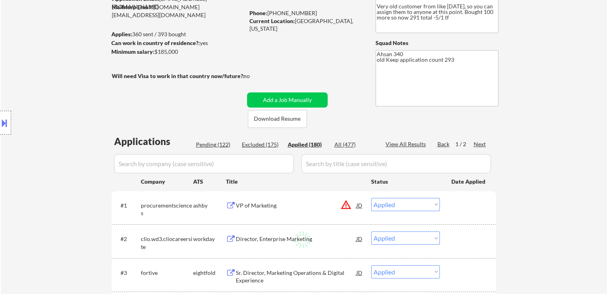
select select ""applied""
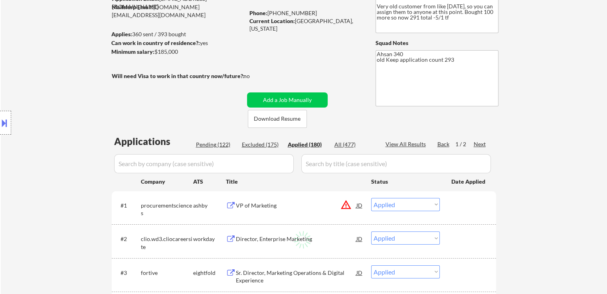
select select ""applied""
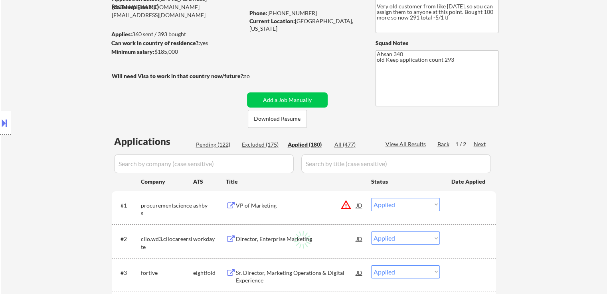
select select ""applied""
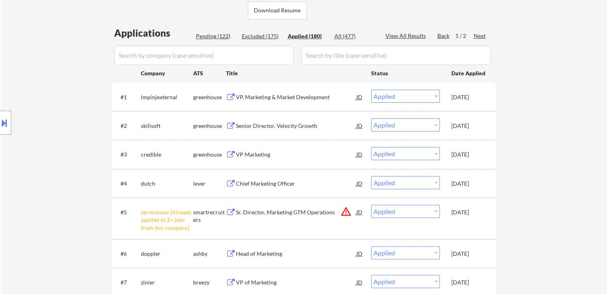
scroll to position [160, 0]
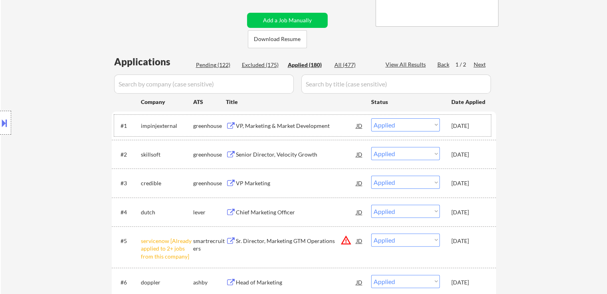
drag, startPoint x: 447, startPoint y: 126, endPoint x: 482, endPoint y: 126, distance: 35.1
click at [482, 126] on div "#1 impinjexternal greenhouse VP, Marketing & Market Development JD warning_ambe…" at bounding box center [302, 126] width 377 height 22
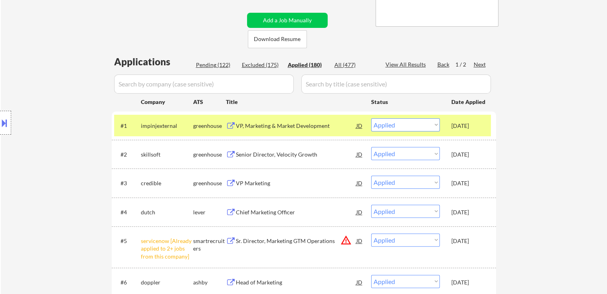
copy div "[DATE]"
